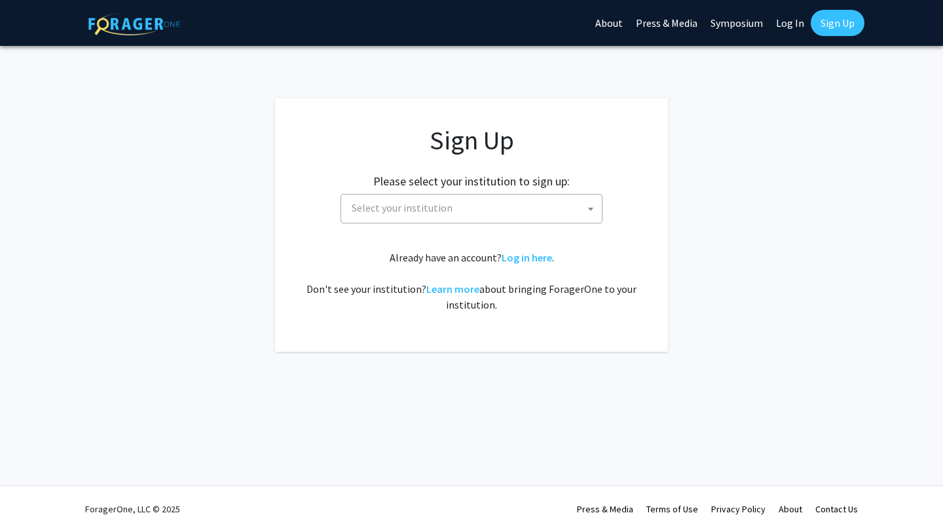
click at [517, 208] on span "Select your institution" at bounding box center [473, 207] width 255 height 27
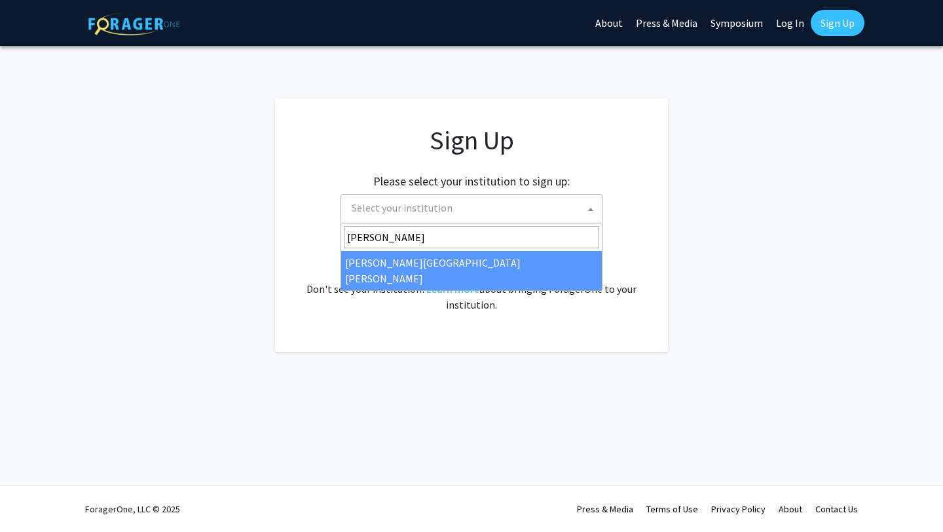
type input "johns"
select select "1"
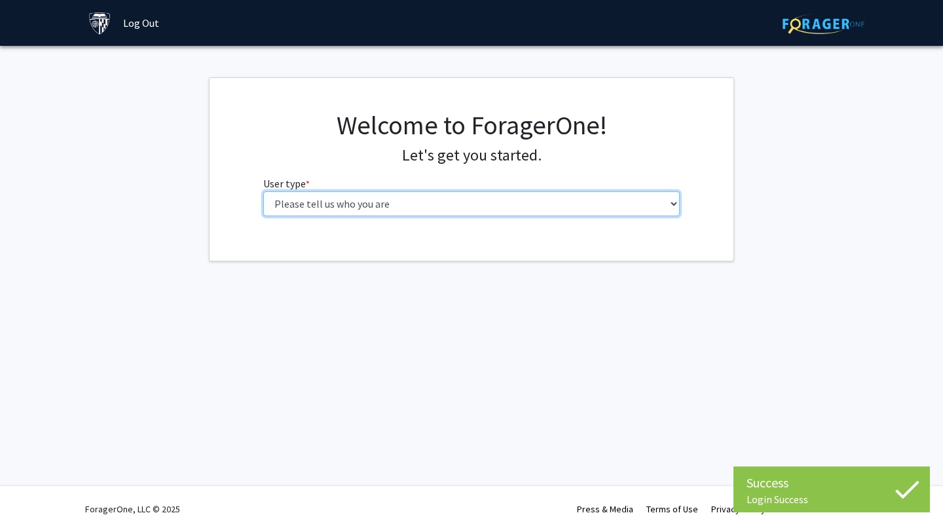
click at [329, 213] on select "Please tell us who you are Undergraduate Student Master's Student Doctoral Cand…" at bounding box center [471, 203] width 417 height 25
select select "2: masters"
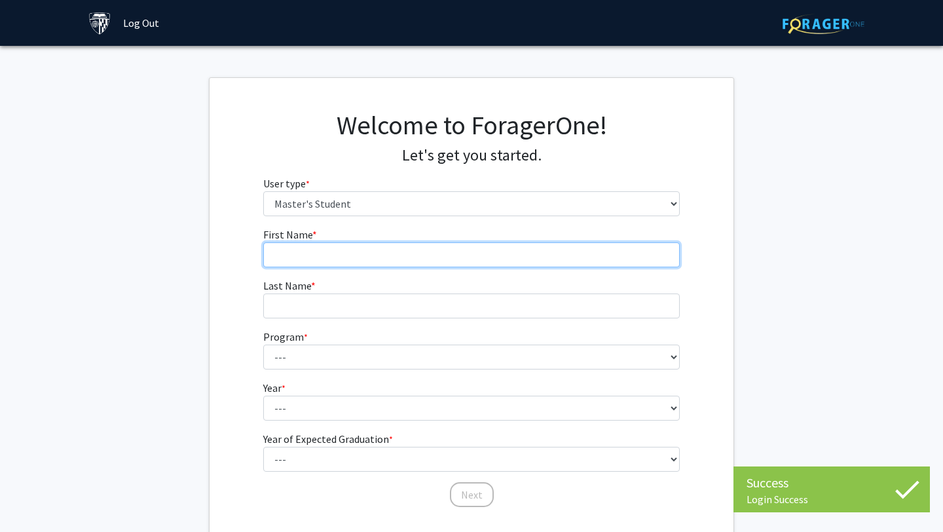
click at [325, 242] on input "First Name * required" at bounding box center [471, 254] width 417 height 25
type input "[PERSON_NAME]"
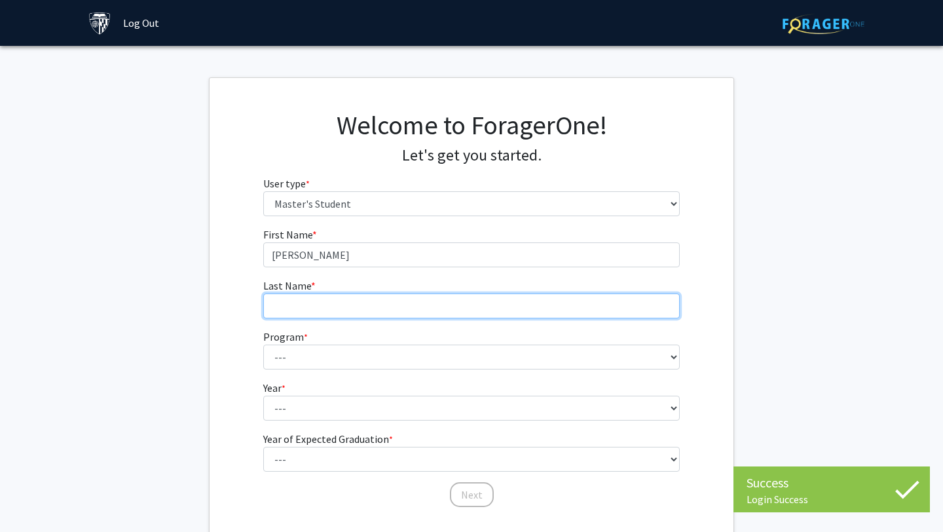
type input "[PERSON_NAME]"
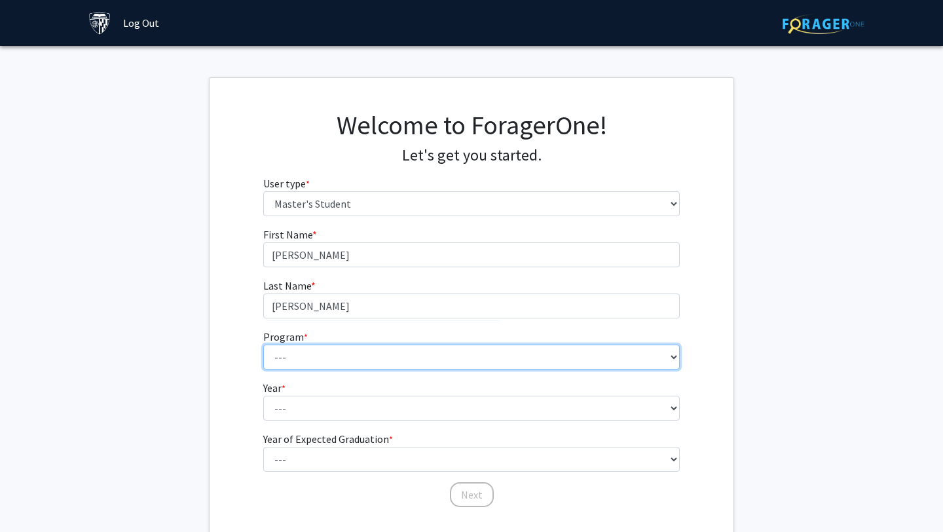
click at [341, 361] on select "--- Anatomy Education Applied and Computational Mathematics Applied Biomedical …" at bounding box center [471, 356] width 417 height 25
select select "26: 18"
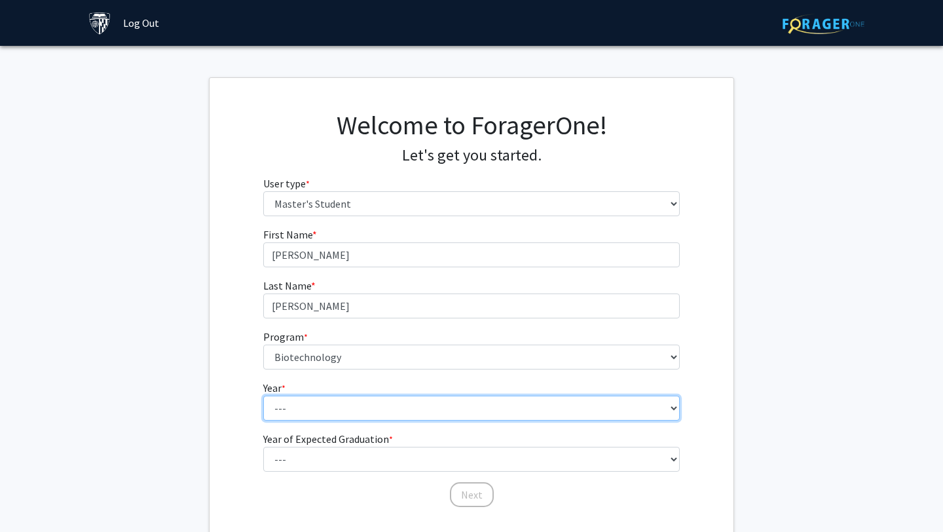
click at [320, 405] on select "--- First Year Second Year" at bounding box center [471, 407] width 417 height 25
select select "1: first_year"
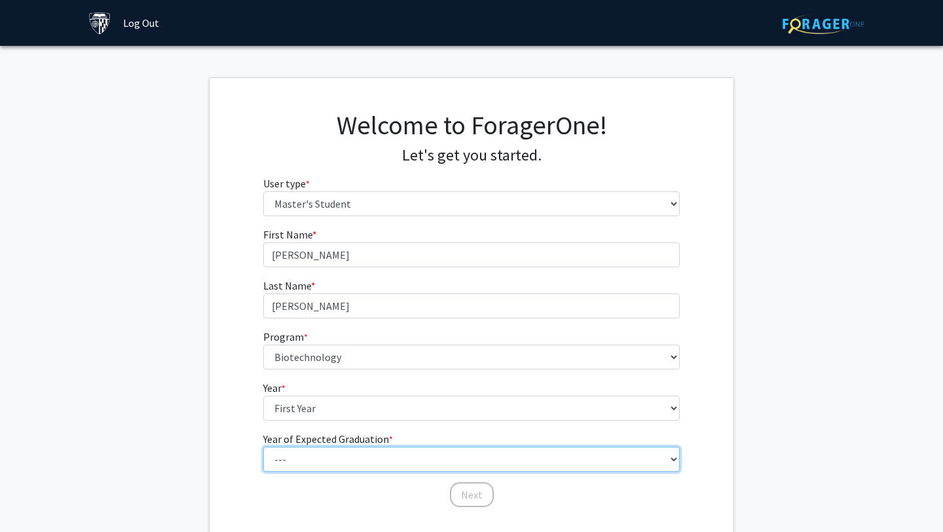
click at [312, 448] on select "--- 2025 2026 2027 2028 2029 2030 2031 2032 2033 2034" at bounding box center [471, 458] width 417 height 25
select select "3: 2027"
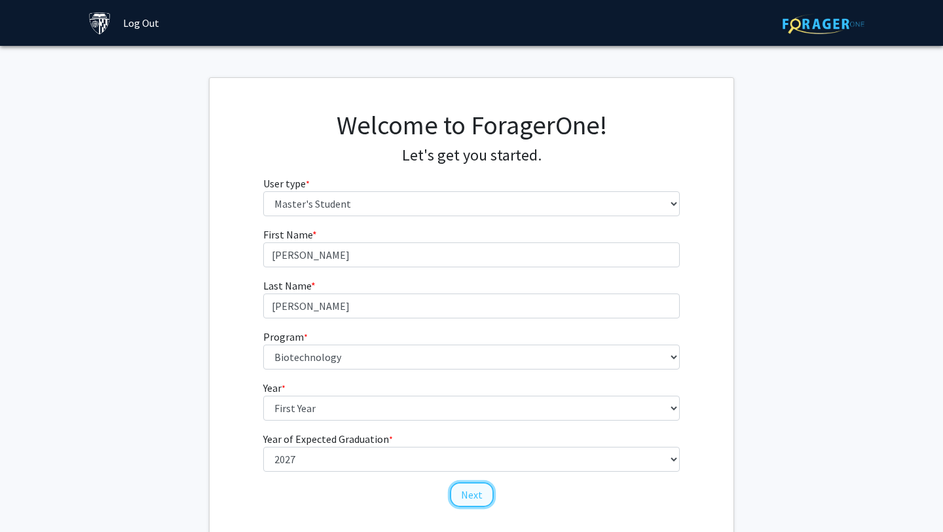
click at [475, 496] on button "Next" at bounding box center [472, 494] width 44 height 25
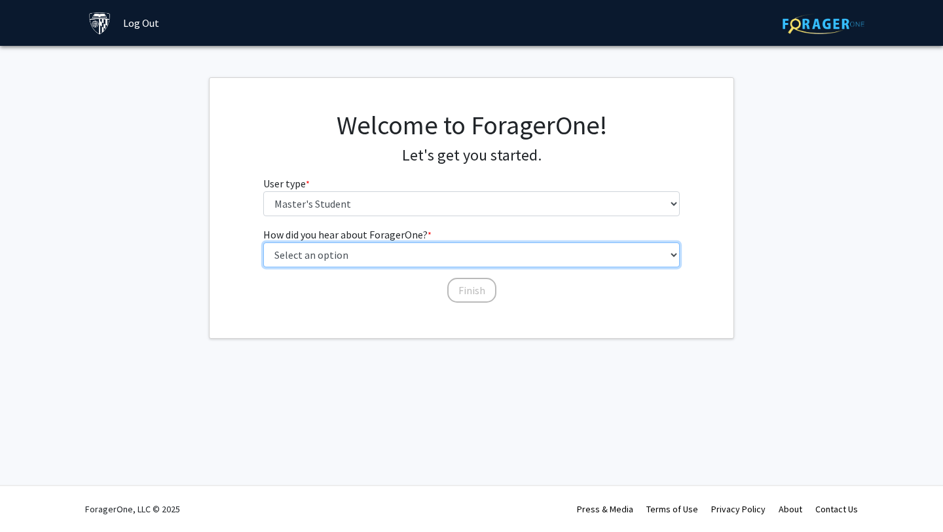
click at [319, 257] on select "Select an option Peer/student recommendation Faculty/staff recommendation Unive…" at bounding box center [471, 254] width 417 height 25
select select "3: university_website"
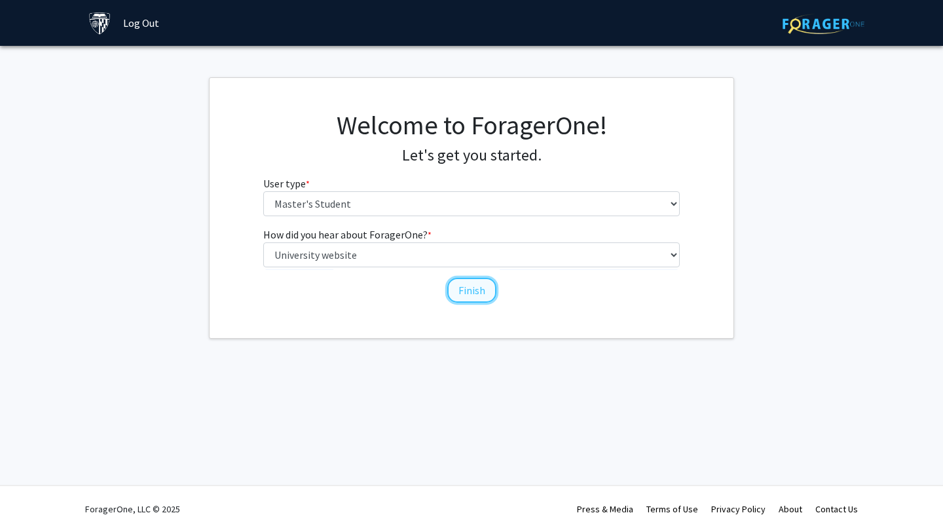
click at [472, 291] on button "Finish" at bounding box center [471, 290] width 49 height 25
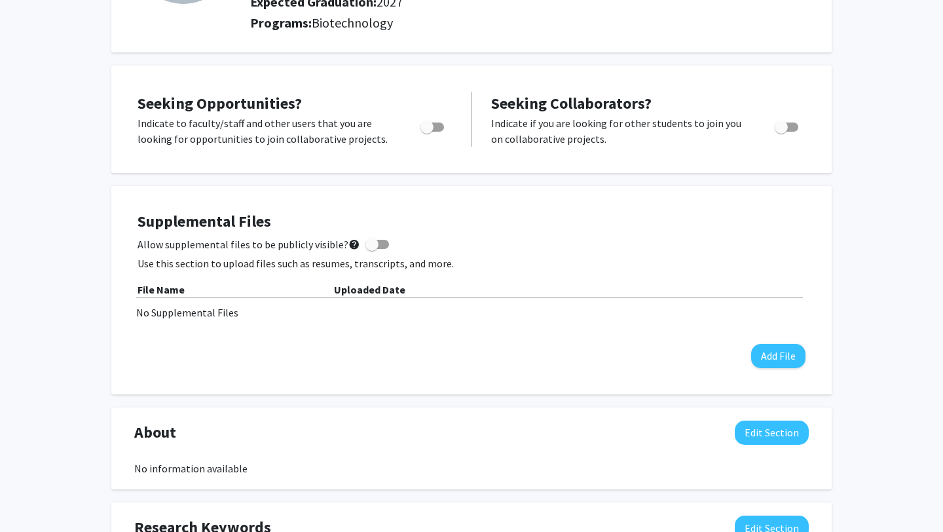
scroll to position [179, 0]
